Goal: Navigation & Orientation: Find specific page/section

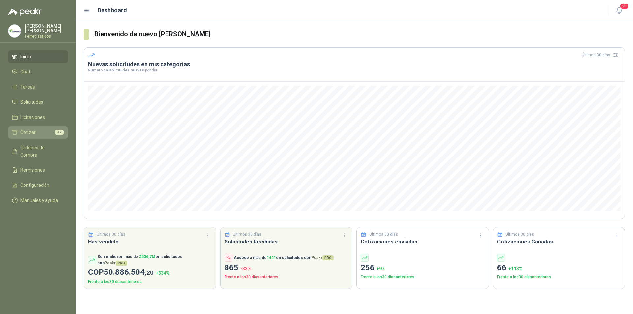
click at [52, 126] on link "Cotizar 47" at bounding box center [38, 132] width 60 height 13
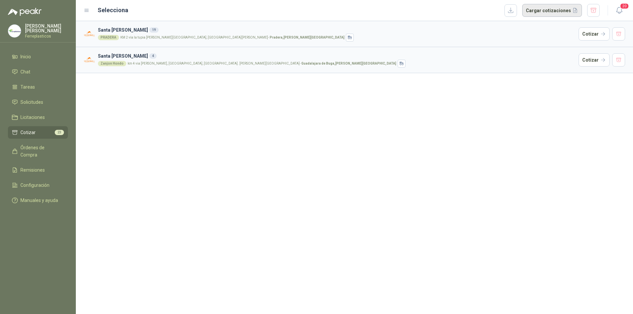
click at [549, 12] on button "Cargar cotizaciones" at bounding box center [552, 10] width 60 height 13
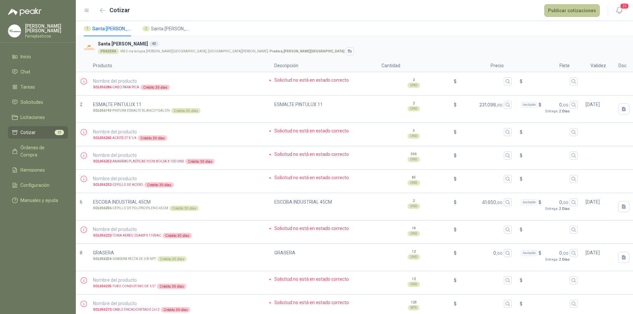
click at [573, 10] on button "Publicar cotizaciones" at bounding box center [571, 10] width 55 height 13
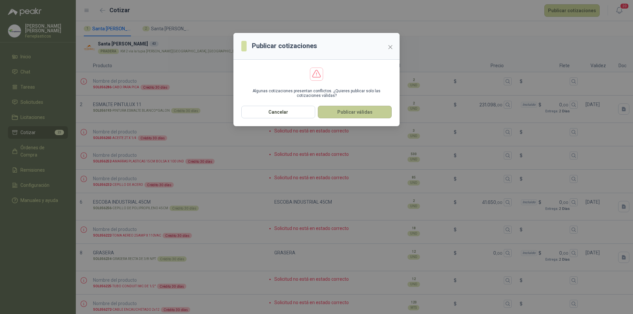
click at [347, 113] on button "Publicar válidas" at bounding box center [355, 112] width 74 height 13
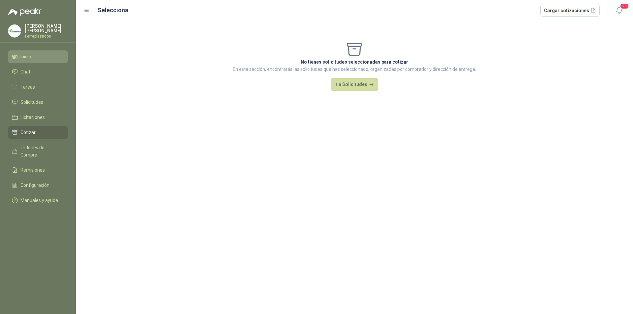
click at [43, 56] on li "Inicio" at bounding box center [38, 56] width 52 height 7
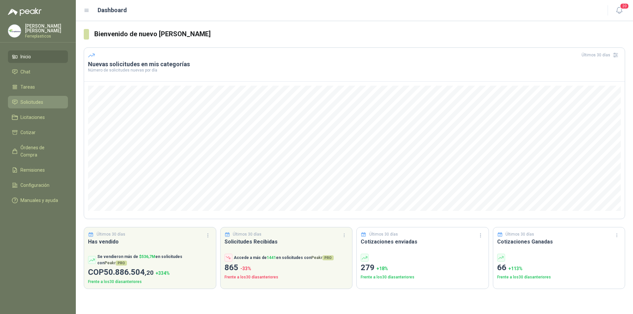
click at [51, 103] on li "Solicitudes" at bounding box center [38, 102] width 52 height 7
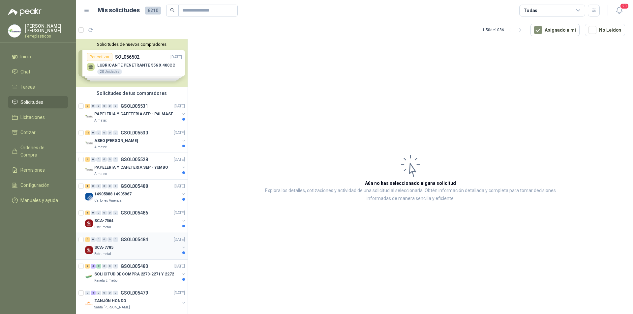
scroll to position [66, 0]
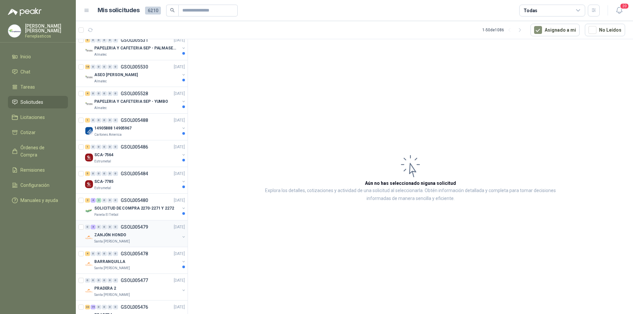
click at [145, 240] on div "Santa [PERSON_NAME]" at bounding box center [136, 241] width 85 height 5
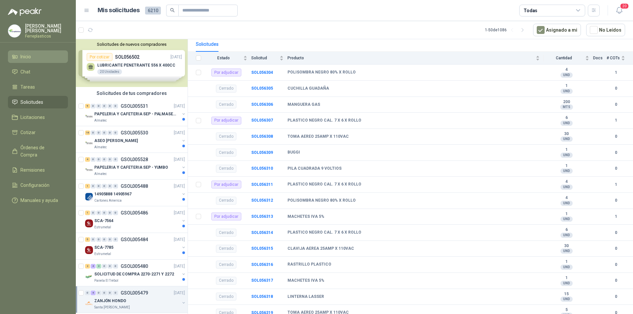
click at [55, 57] on li "Inicio" at bounding box center [38, 56] width 52 height 7
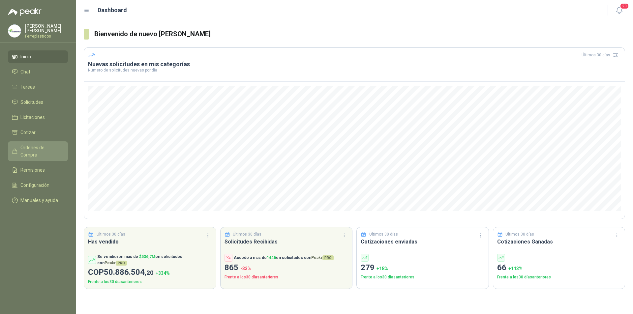
click at [52, 146] on span "Órdenes de Compra" at bounding box center [40, 151] width 41 height 15
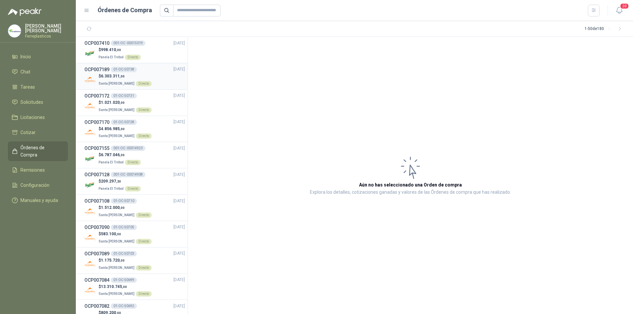
click at [168, 78] on div "$ 6.303.311 ,00 Santa [PERSON_NAME] Directo" at bounding box center [134, 80] width 101 height 14
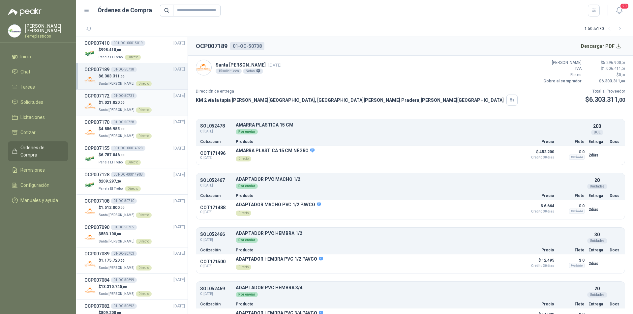
click at [146, 107] on div "$ 1.021.020 ,00 [GEOGRAPHIC_DATA][PERSON_NAME] Directo" at bounding box center [134, 107] width 101 height 14
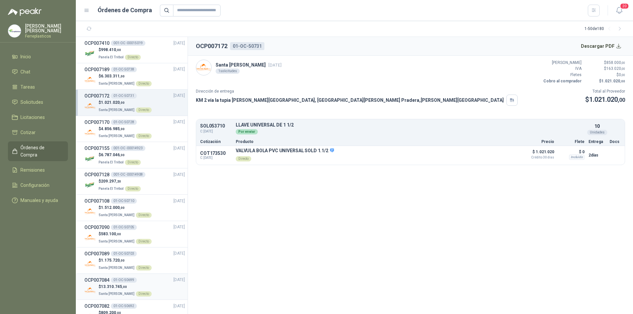
click at [156, 282] on div "OCP007084 01-OC-50699 [DATE]" at bounding box center [134, 280] width 101 height 7
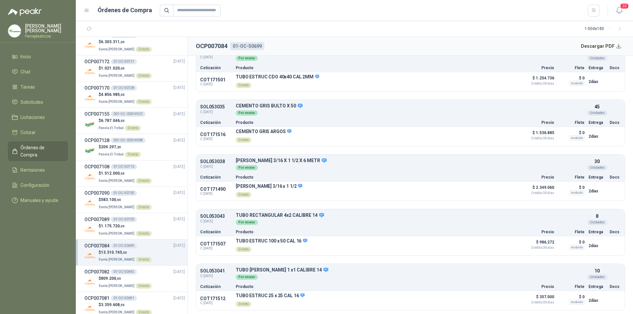
scroll to position [66, 0]
